Goal: Task Accomplishment & Management: Manage account settings

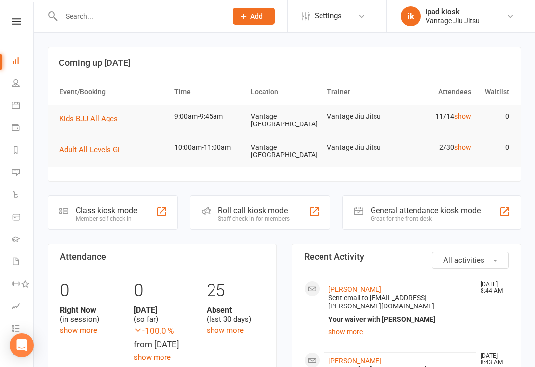
click at [110, 112] on button "Kids BJJ All Ages" at bounding box center [91, 118] width 65 height 12
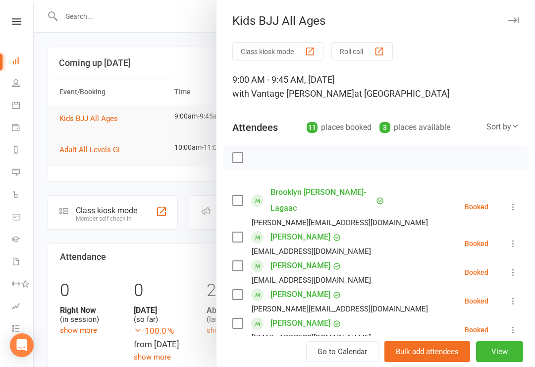
click at [147, 110] on div at bounding box center [284, 183] width 501 height 367
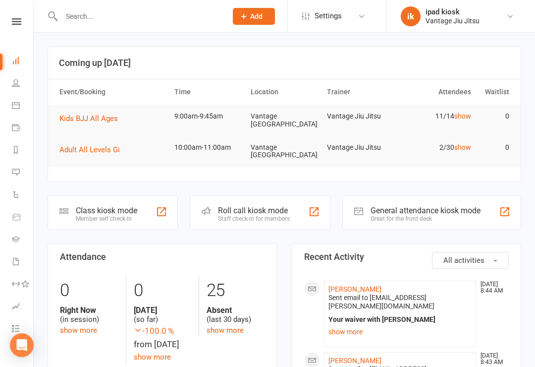
click at [99, 122] on button "Kids BJJ All Ages" at bounding box center [91, 118] width 65 height 12
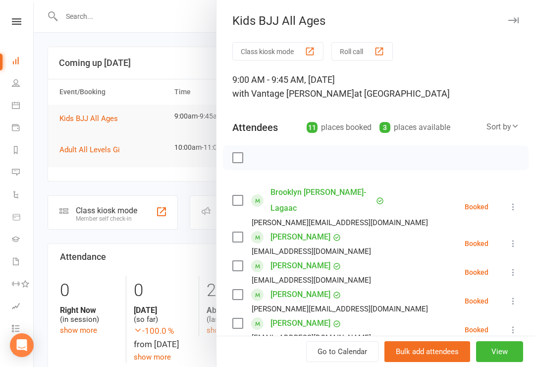
click at [237, 196] on label at bounding box center [237, 200] width 10 height 10
click at [309, 199] on link "Brooklyn [PERSON_NAME]-Lagaac" at bounding box center [322, 200] width 103 height 32
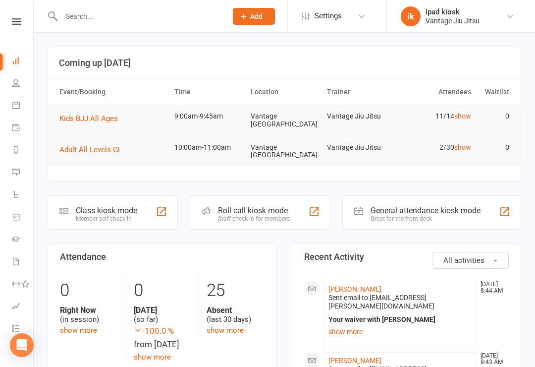
click at [95, 116] on span "Kids BJJ All Ages" at bounding box center [88, 118] width 58 height 9
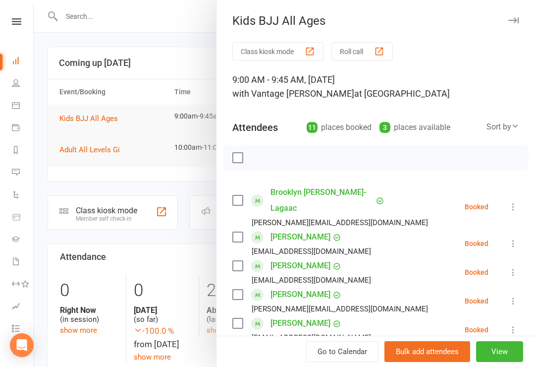
click at [237, 196] on label at bounding box center [237, 200] width 10 height 10
click at [497, 356] on button "View" at bounding box center [499, 351] width 47 height 21
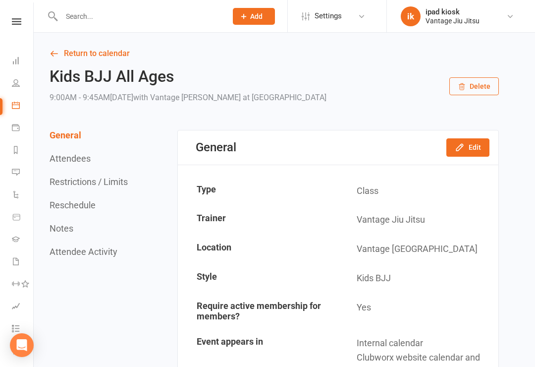
click at [82, 154] on button "Attendees" at bounding box center [70, 158] width 41 height 10
click at [20, 78] on link "People" at bounding box center [23, 84] width 22 height 22
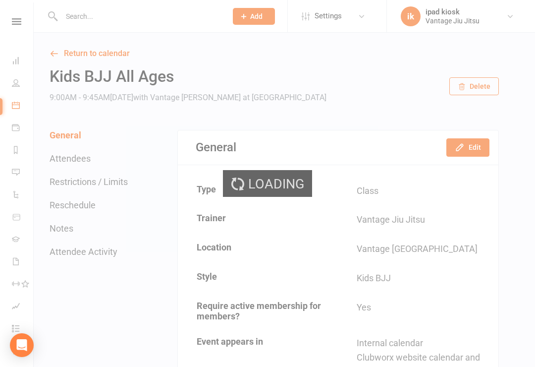
select select "100"
